Goal: Transaction & Acquisition: Book appointment/travel/reservation

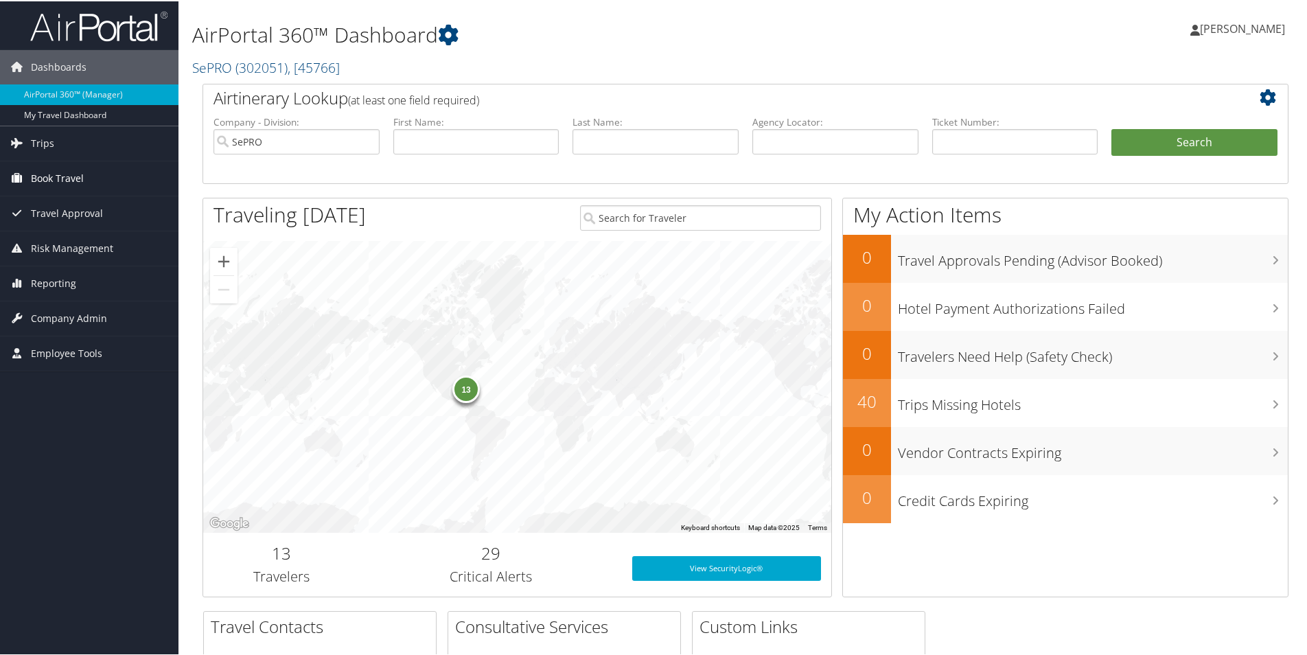
click at [35, 166] on span "Book Travel" at bounding box center [57, 177] width 53 height 34
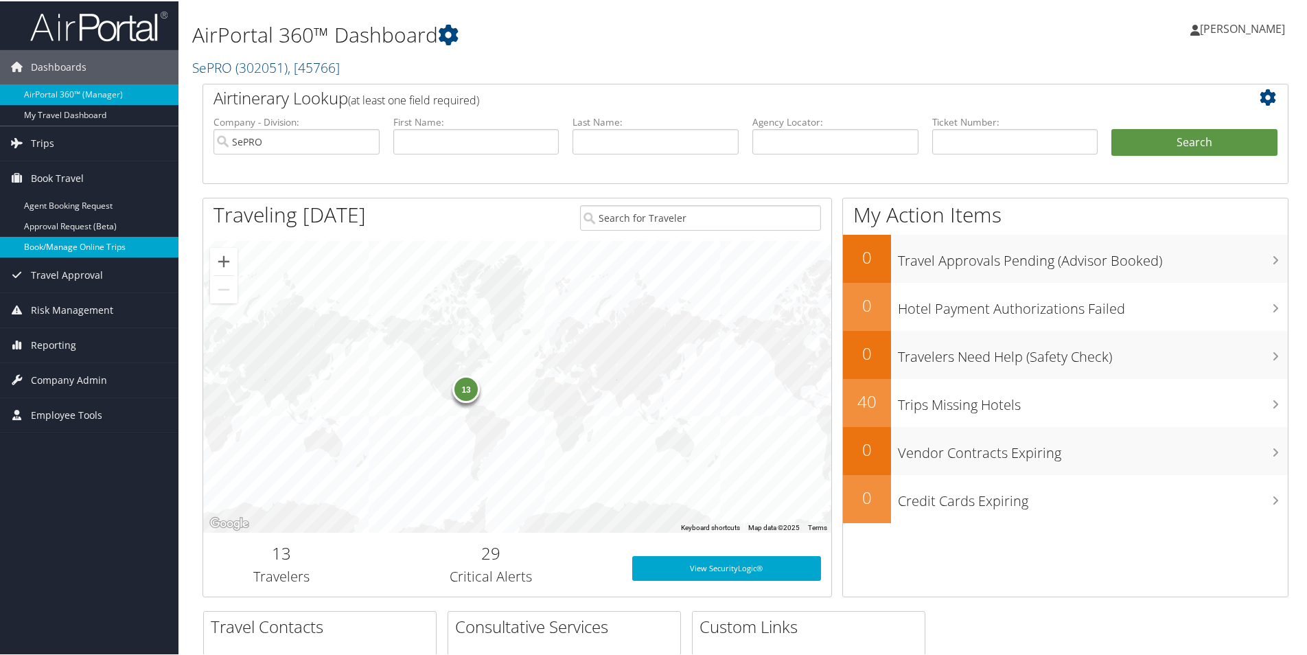
click at [79, 242] on link "Book/Manage Online Trips" at bounding box center [89, 246] width 179 height 21
